Goal: Task Accomplishment & Management: Use online tool/utility

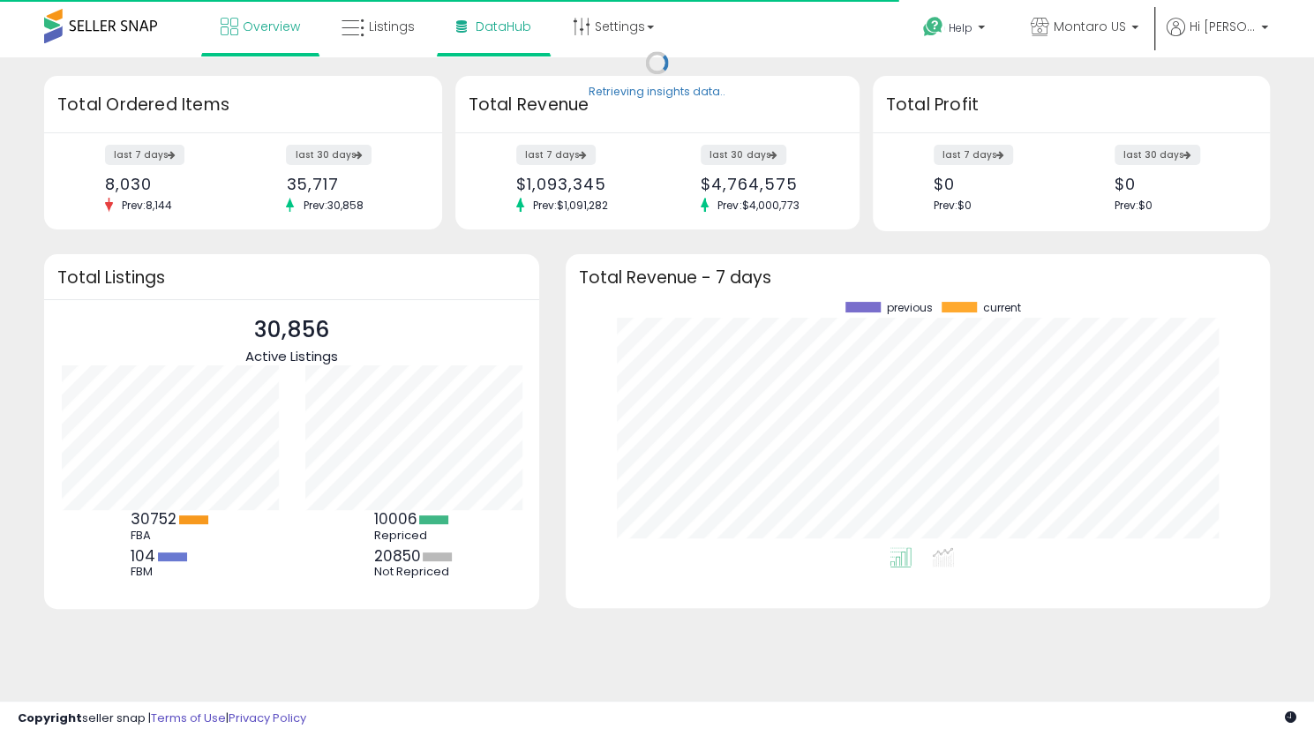
scroll to position [245, 669]
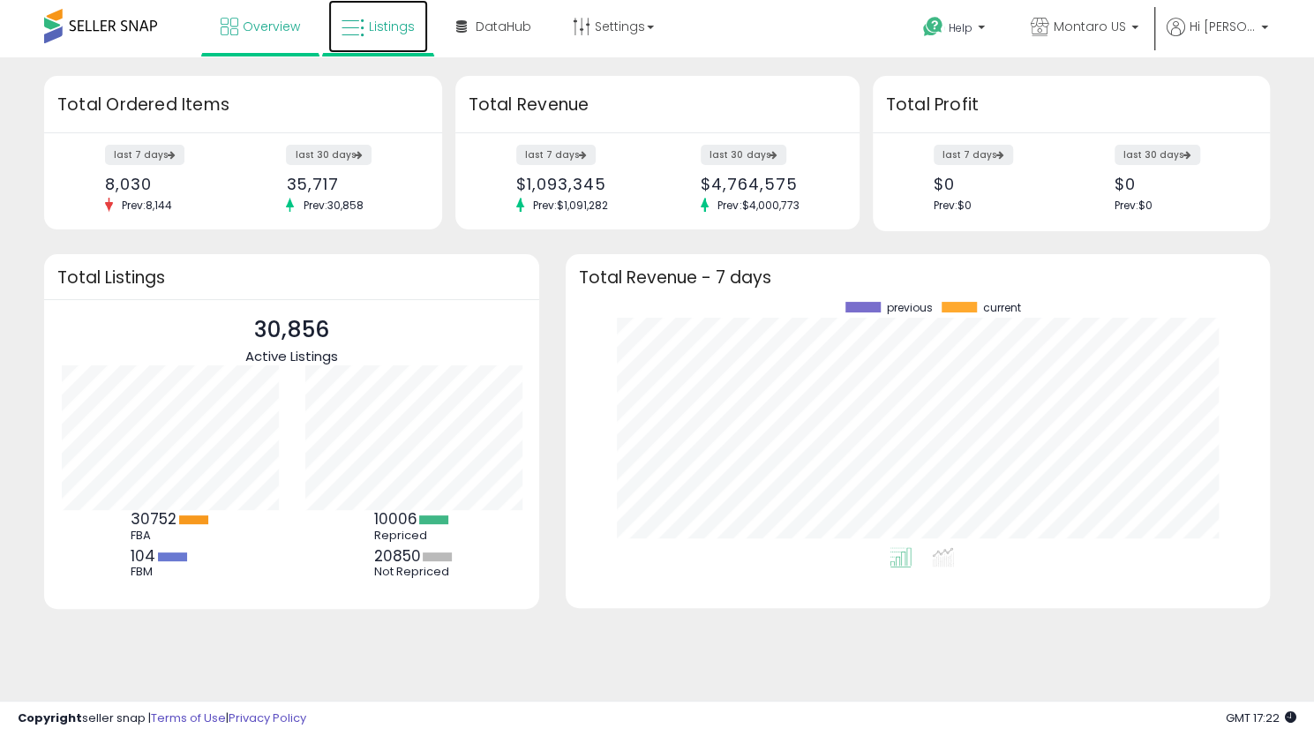
click at [402, 27] on span "Listings" at bounding box center [392, 27] width 46 height 18
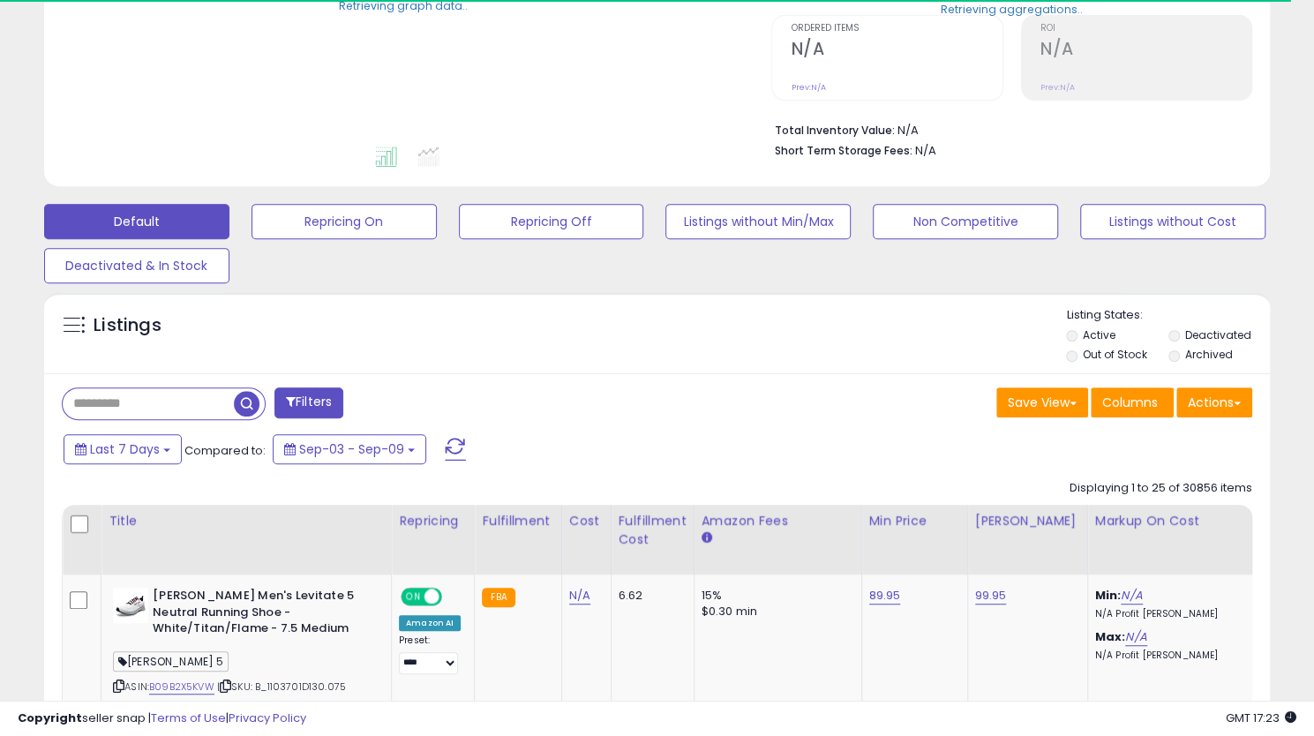
scroll to position [353, 0]
click at [1201, 389] on button "Actions" at bounding box center [1214, 402] width 76 height 30
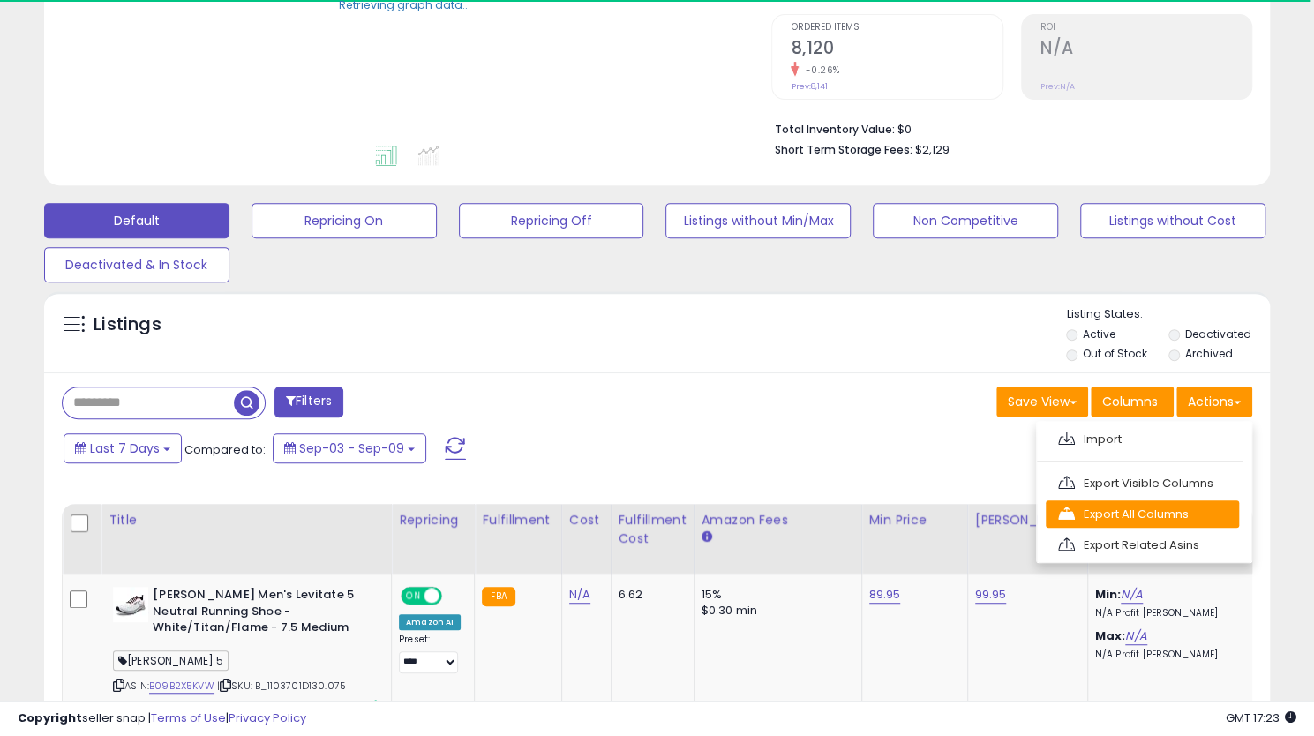
click at [1157, 507] on link "Export All Columns" at bounding box center [1142, 513] width 193 height 27
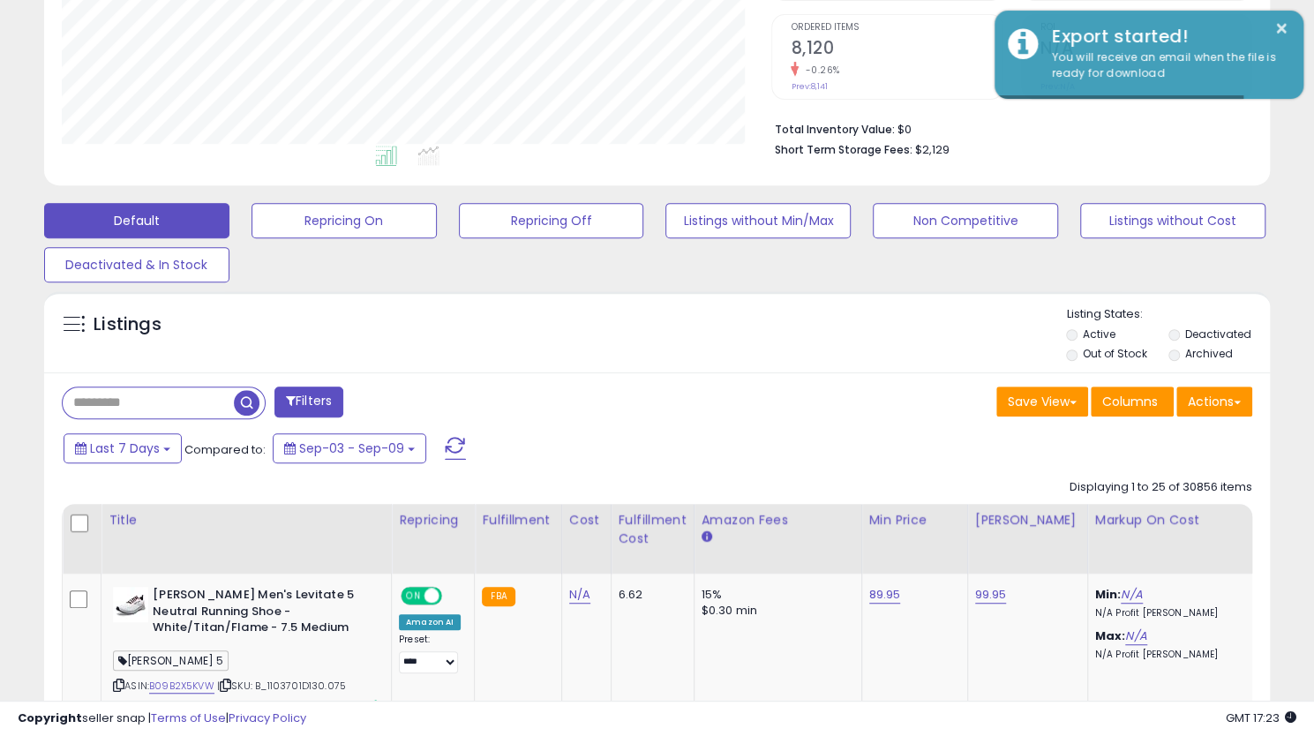
scroll to position [362, 710]
